Goal: Find specific page/section: Find specific page/section

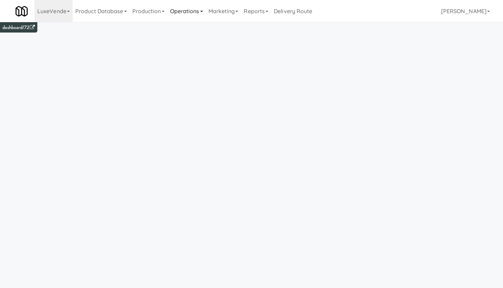
click at [191, 17] on link "Operations" at bounding box center [186, 11] width 38 height 22
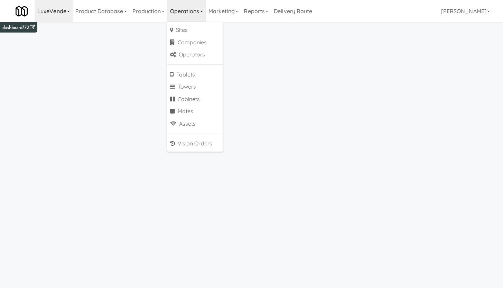
click at [60, 14] on link "LuxeVende" at bounding box center [54, 11] width 38 height 22
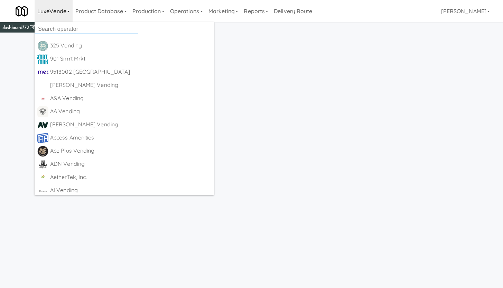
click at [60, 28] on input "text" at bounding box center [87, 29] width 104 height 10
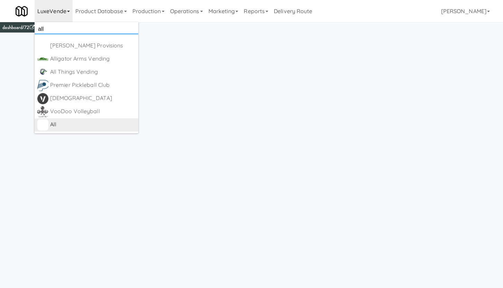
type input "all"
click at [53, 123] on div "All" at bounding box center [92, 124] width 85 height 10
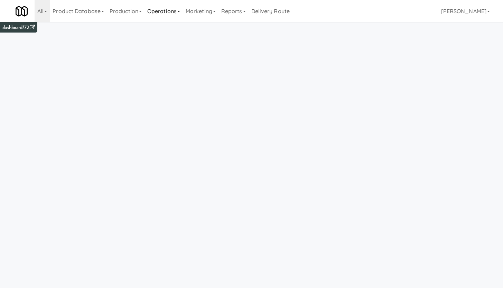
click at [156, 11] on link "Operations" at bounding box center [164, 11] width 38 height 22
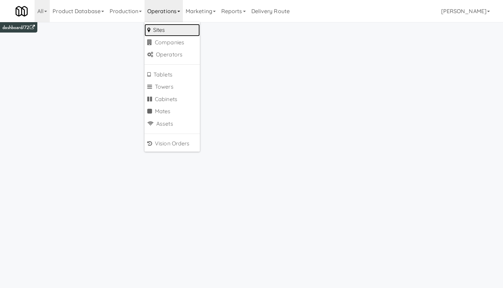
click at [164, 29] on link "Sites" at bounding box center [172, 30] width 55 height 12
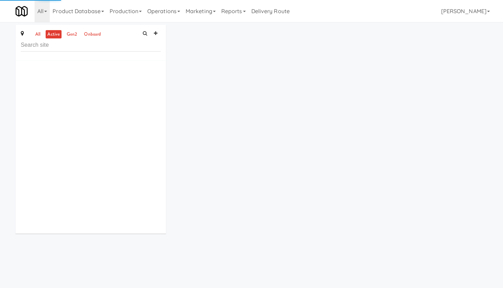
click at [48, 45] on input "text" at bounding box center [91, 45] width 140 height 13
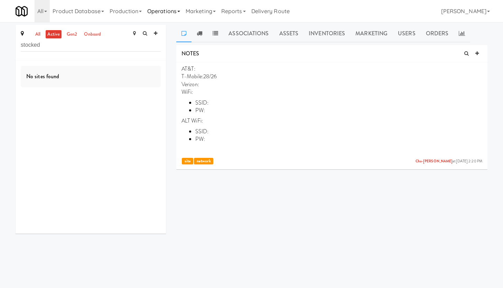
type input "stocked"
click at [166, 14] on link "Operations" at bounding box center [164, 11] width 38 height 22
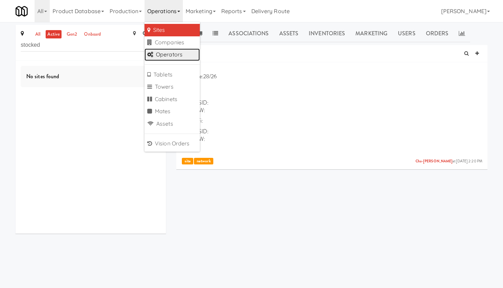
click at [172, 54] on link "Operators" at bounding box center [172, 54] width 55 height 12
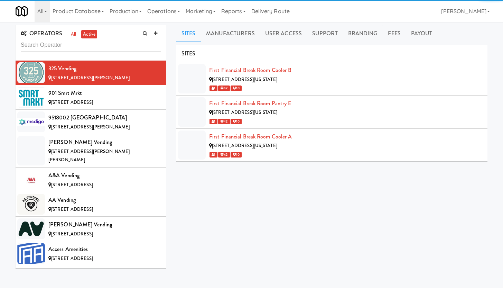
click at [36, 45] on input "text" at bounding box center [91, 45] width 140 height 13
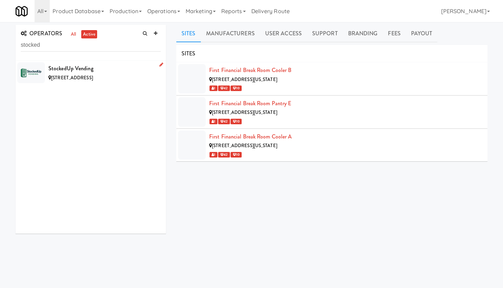
type input "stocked"
click at [75, 67] on div "StockedUp Vending" at bounding box center [104, 68] width 112 height 10
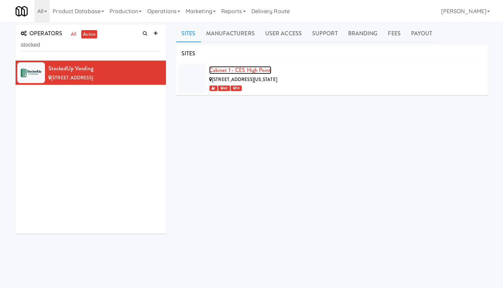
click at [227, 70] on link "Cabinet 1 - CES High Point" at bounding box center [240, 70] width 62 height 8
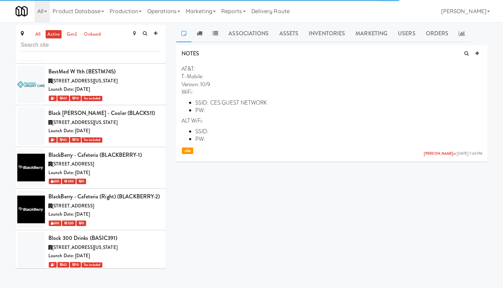
scroll to position [9821, 0]
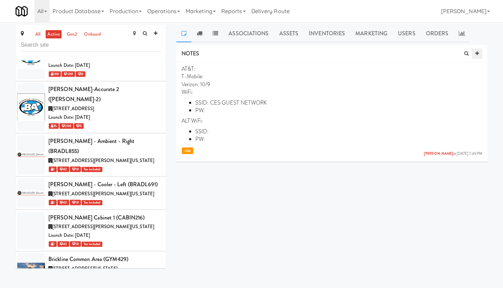
click at [477, 53] on icon at bounding box center [477, 53] width 3 height 4
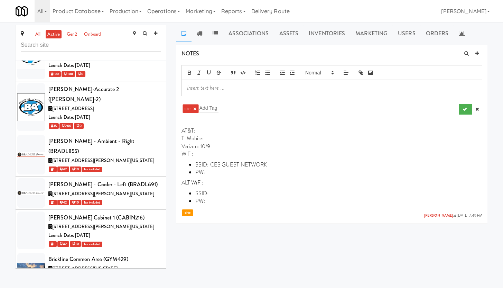
click at [215, 88] on p at bounding box center [332, 88] width 290 height 8
click at [187, 86] on div "he wifi SSID is Pointer and the password is [SECURITY_DATA]" at bounding box center [332, 88] width 300 height 16
click at [467, 110] on button "submit" at bounding box center [466, 109] width 13 height 10
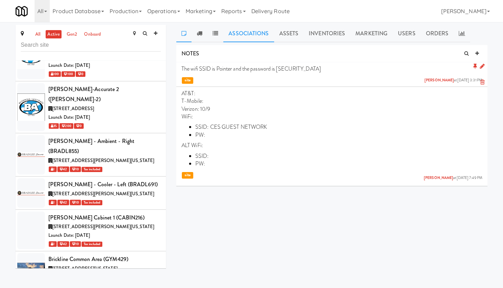
click at [254, 36] on link "Associations" at bounding box center [249, 33] width 51 height 17
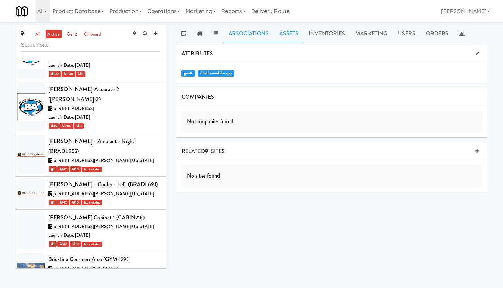
click at [291, 34] on link "Assets" at bounding box center [289, 33] width 30 height 17
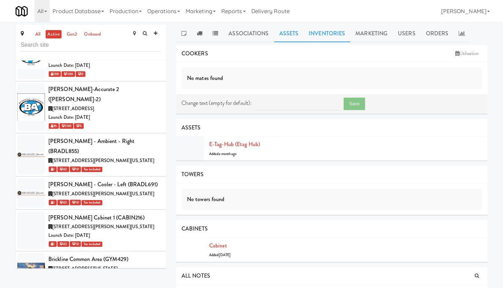
click at [308, 37] on link "Inventories" at bounding box center [327, 33] width 47 height 17
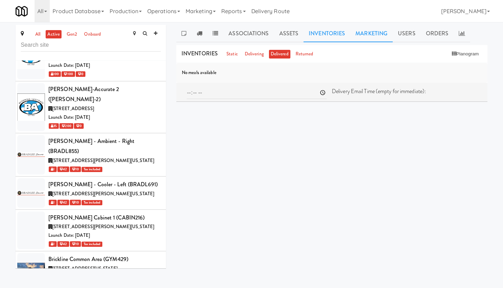
click at [358, 37] on link "Marketing" at bounding box center [372, 33] width 43 height 17
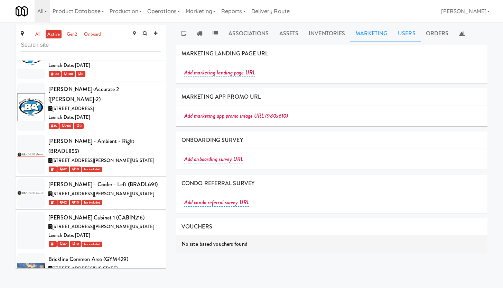
click at [400, 33] on link "Users" at bounding box center [407, 33] width 28 height 17
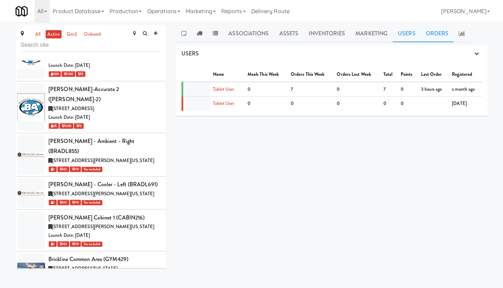
click at [434, 34] on link "Orders" at bounding box center [437, 33] width 33 height 17
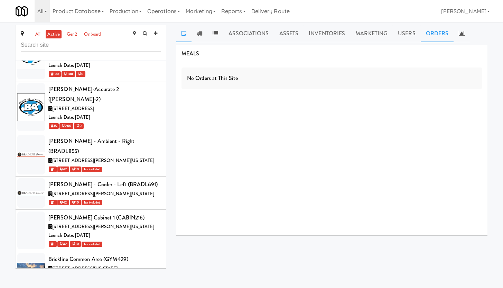
click at [182, 33] on icon at bounding box center [184, 33] width 5 height 6
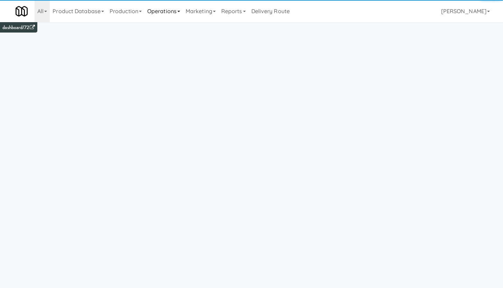
click at [155, 13] on link "Operations" at bounding box center [164, 11] width 38 height 22
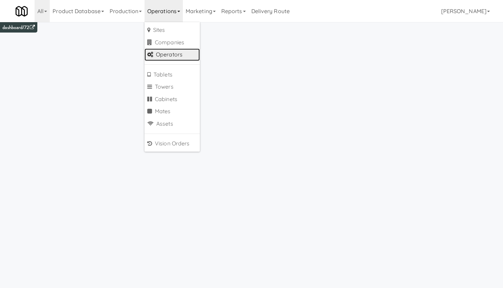
click at [175, 55] on link "Operators" at bounding box center [172, 54] width 55 height 12
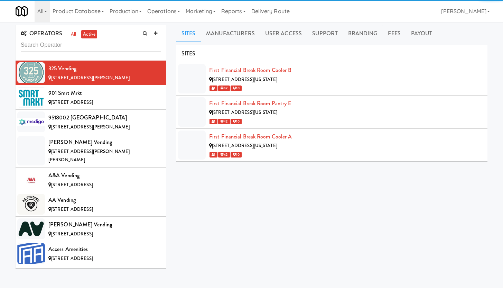
click at [72, 43] on input "text" at bounding box center [91, 45] width 140 height 13
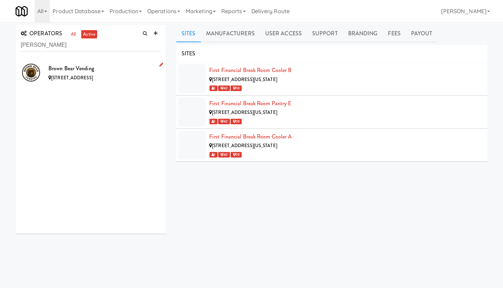
type input "brown bea"
click at [110, 70] on div "Brown Bear Vending" at bounding box center [104, 68] width 112 height 10
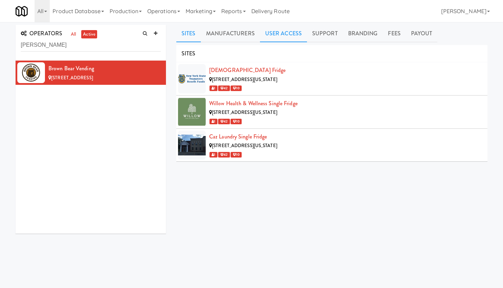
click at [265, 34] on link "User Access" at bounding box center [283, 33] width 47 height 17
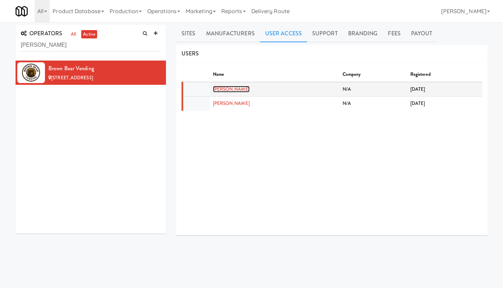
click at [220, 90] on link "Adam Campbell" at bounding box center [231, 89] width 37 height 7
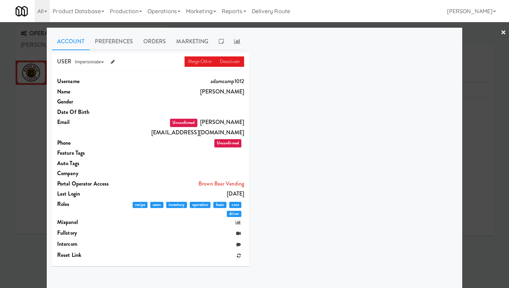
click at [494, 31] on div at bounding box center [254, 144] width 509 height 288
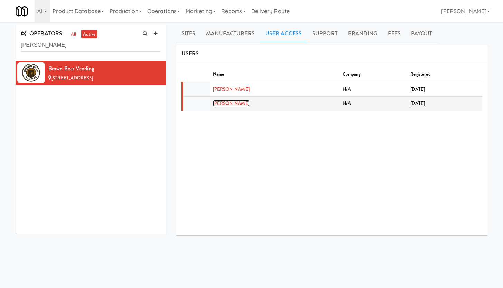
click at [234, 104] on link "Barbara Campbell" at bounding box center [231, 103] width 37 height 7
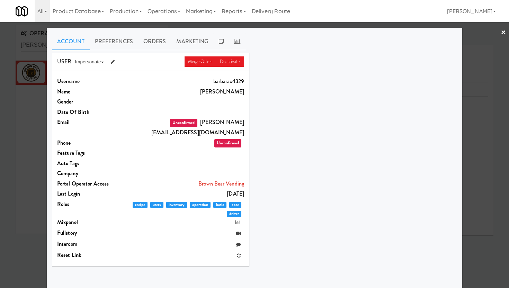
click at [500, 33] on link "×" at bounding box center [503, 32] width 6 height 21
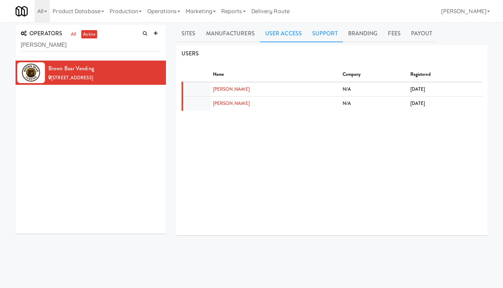
click at [328, 30] on link "Support" at bounding box center [325, 33] width 36 height 17
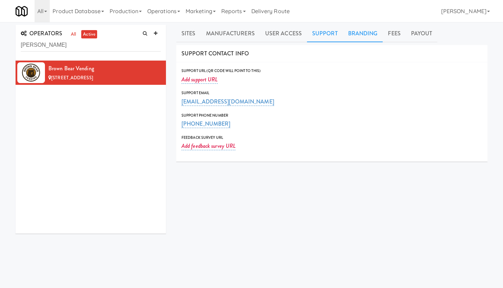
click at [359, 33] on link "Branding" at bounding box center [363, 33] width 40 height 17
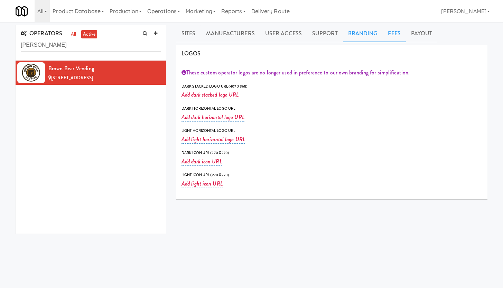
click at [395, 36] on link "Fees" at bounding box center [394, 33] width 23 height 17
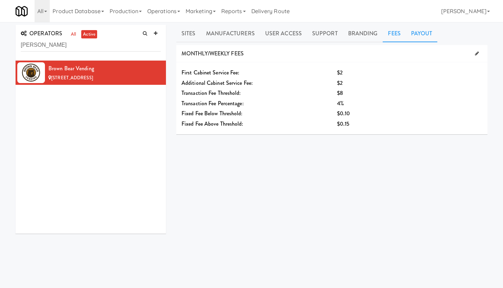
click at [419, 35] on link "Payout" at bounding box center [422, 33] width 32 height 17
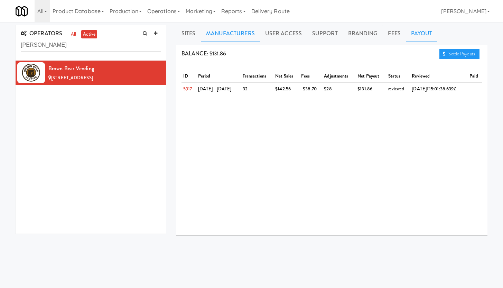
click at [230, 37] on link "Manufacturers" at bounding box center [230, 33] width 59 height 17
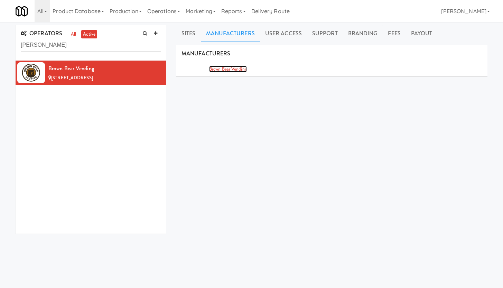
click at [227, 69] on link "Brown Bear Vending" at bounding box center [228, 69] width 38 height 7
